Goal: Information Seeking & Learning: Learn about a topic

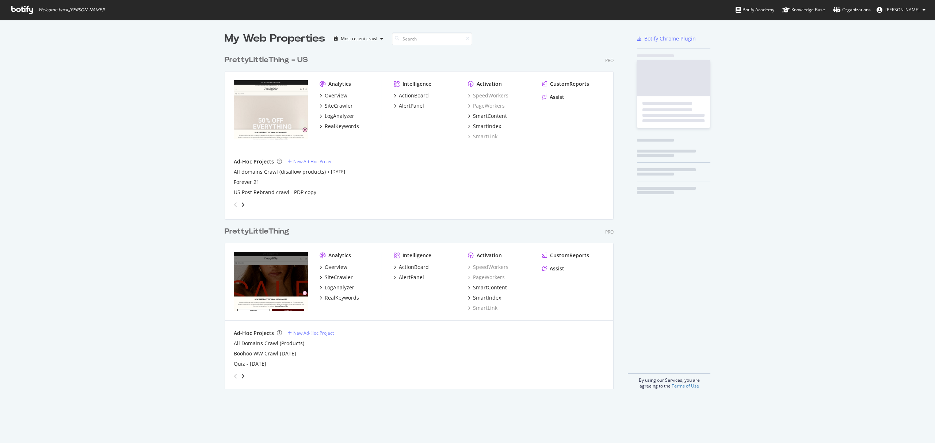
scroll to position [336, 387]
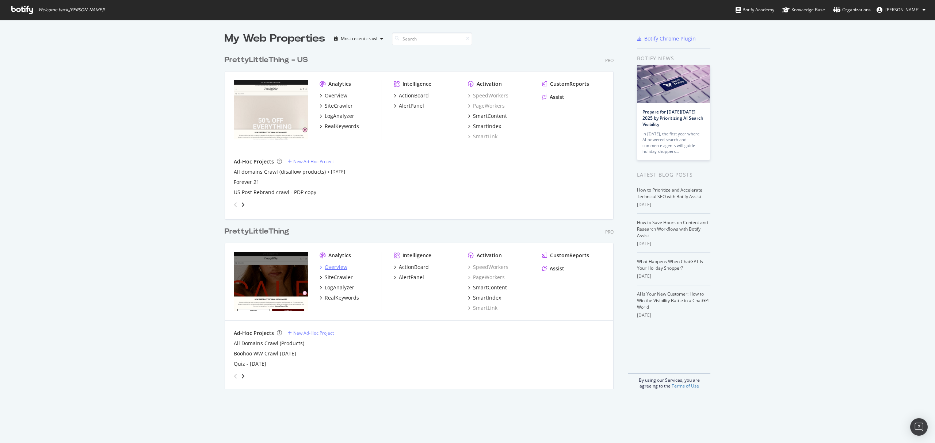
click at [332, 266] on div "Overview" at bounding box center [336, 267] width 23 height 7
